Goal: Transaction & Acquisition: Purchase product/service

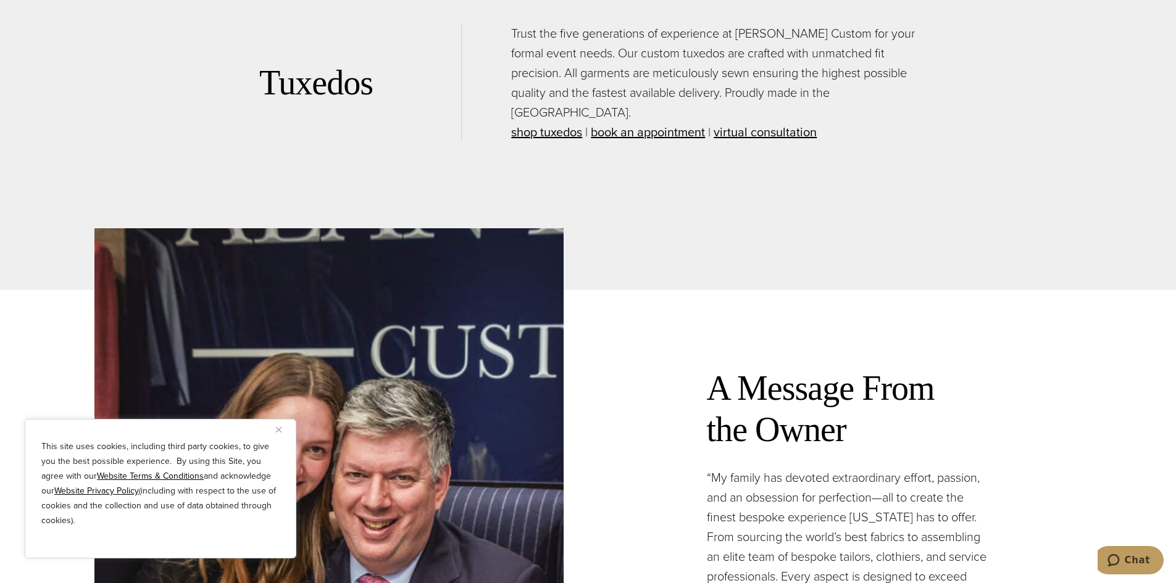
scroll to position [3400, 0]
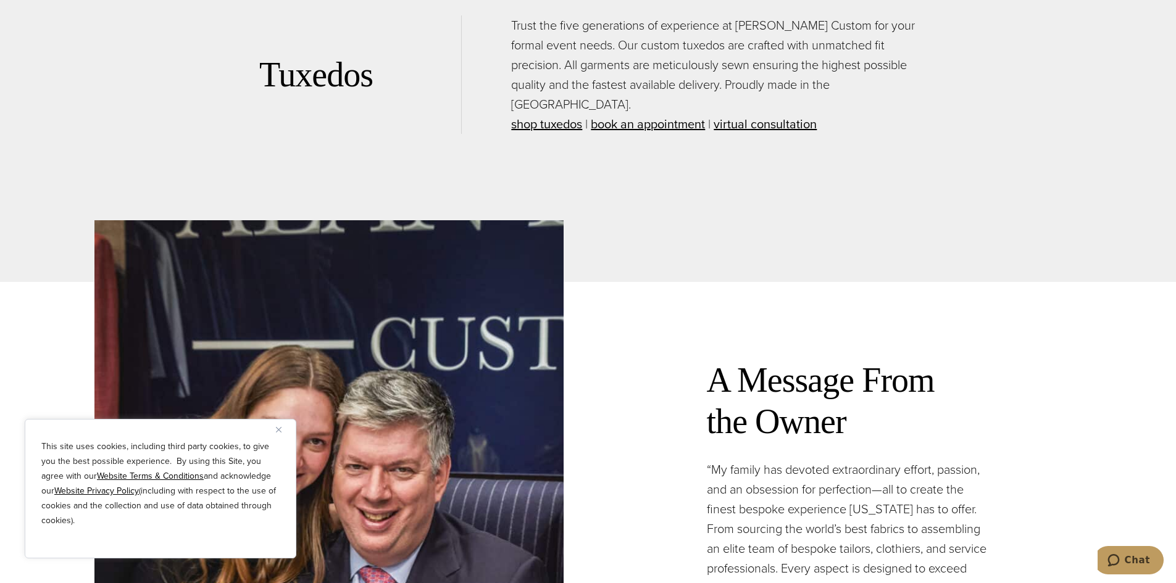
click at [327, 65] on h2 "Tuxedos" at bounding box center [360, 74] width 202 height 41
click at [557, 115] on link "shop tuxedos" at bounding box center [546, 124] width 71 height 19
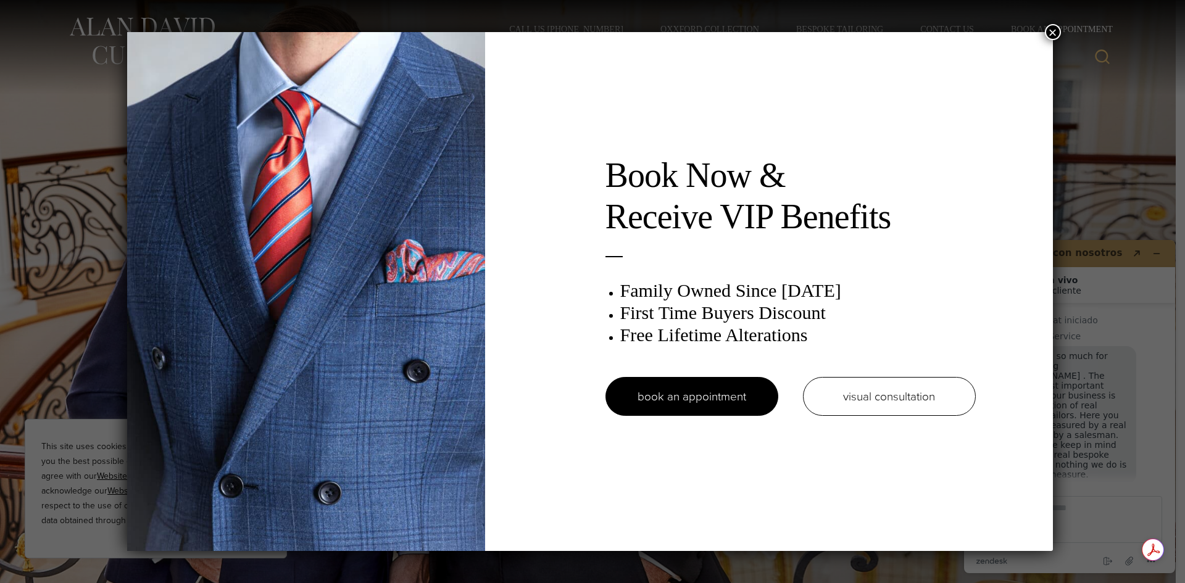
drag, startPoint x: 1054, startPoint y: 30, endPoint x: 1047, endPoint y: 37, distance: 10.0
click at [1053, 30] on button "×" at bounding box center [1053, 32] width 16 height 16
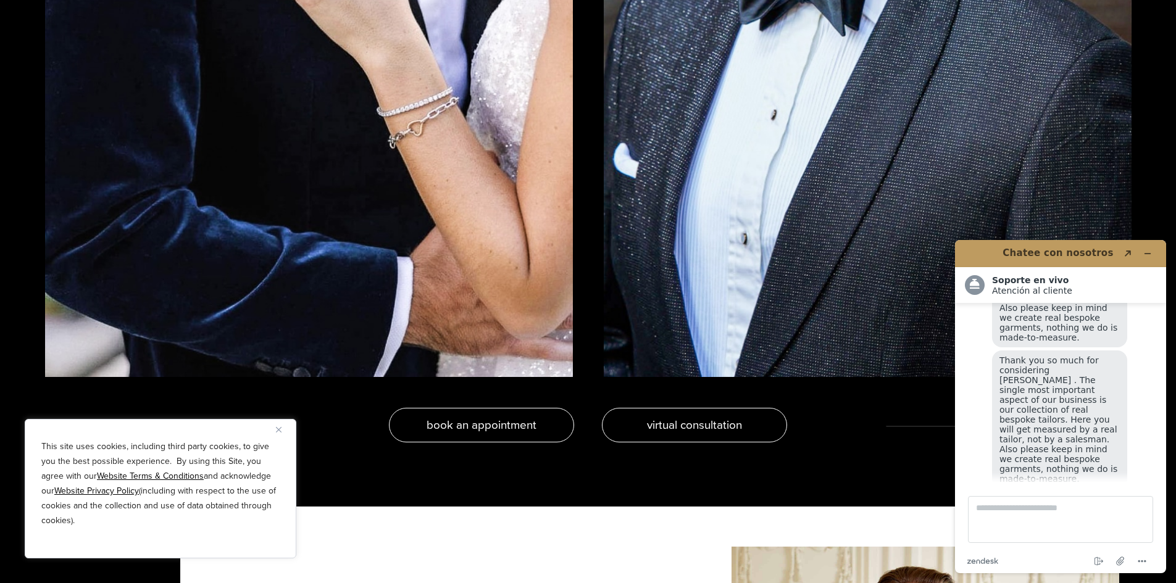
scroll to position [2840, 0]
